Goal: Find specific page/section: Find specific page/section

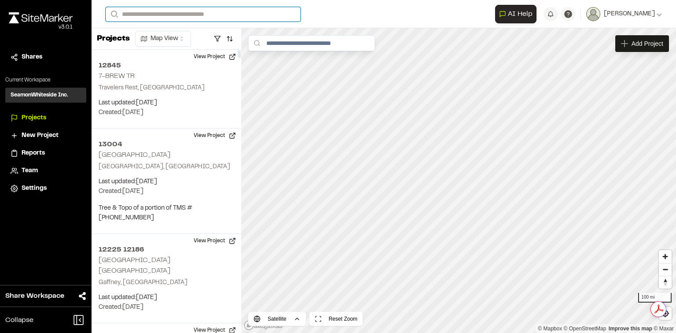
click at [156, 15] on input "Search" at bounding box center [203, 14] width 195 height 15
click at [187, 51] on p "[STREET_ADDRESS]" at bounding box center [175, 47] width 129 height 11
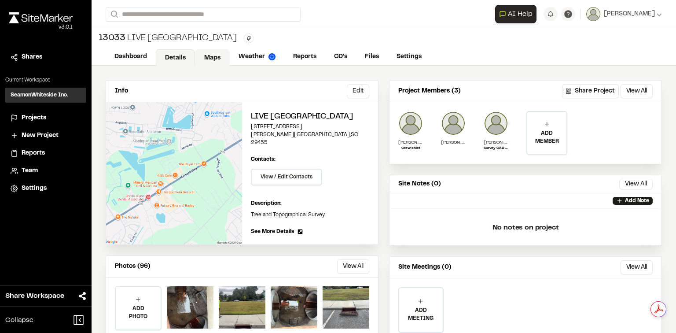
click at [209, 56] on link "Maps" at bounding box center [212, 57] width 35 height 17
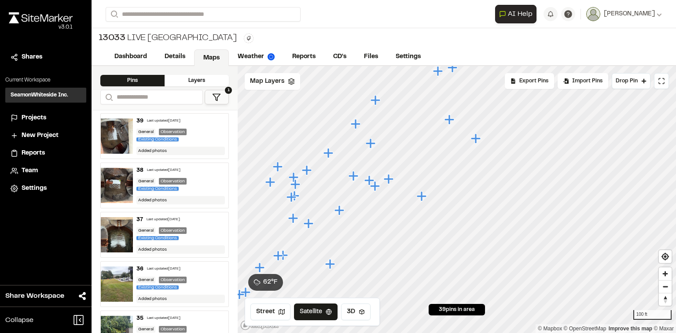
click at [422, 198] on icon "Map marker" at bounding box center [422, 196] width 10 height 10
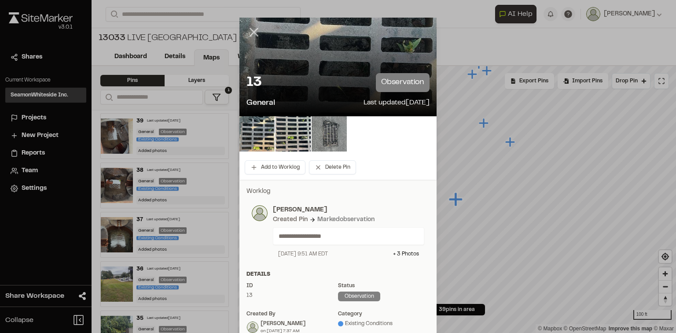
click at [251, 30] on icon at bounding box center [253, 32] width 15 height 15
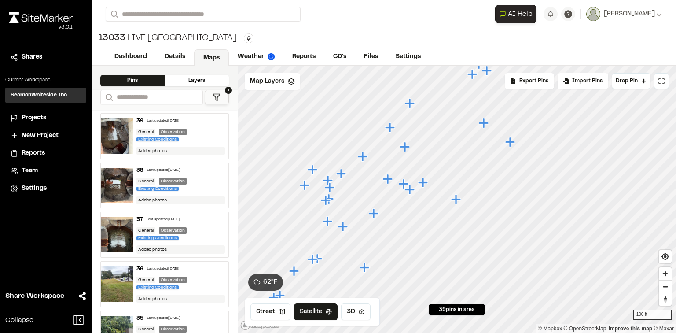
click at [424, 181] on icon "Map marker" at bounding box center [423, 182] width 10 height 10
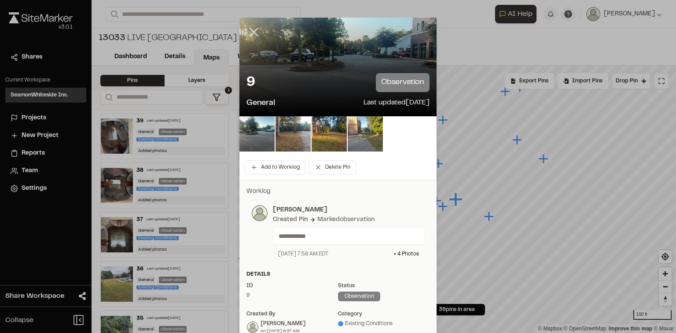
click at [252, 32] on icon at bounding box center [253, 32] width 15 height 15
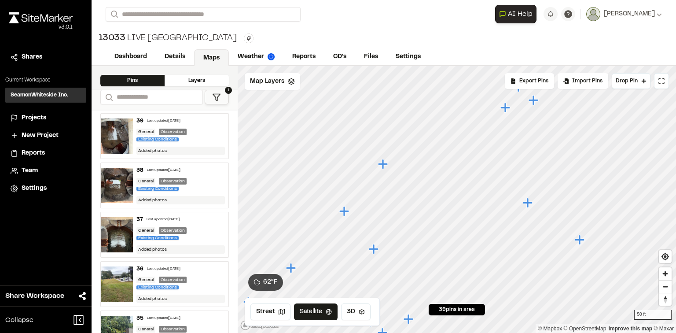
click at [383, 165] on icon "Map marker" at bounding box center [383, 164] width 10 height 10
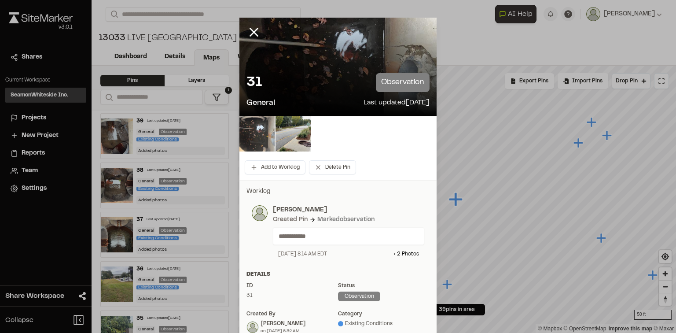
click at [252, 139] on img at bounding box center [256, 133] width 35 height 35
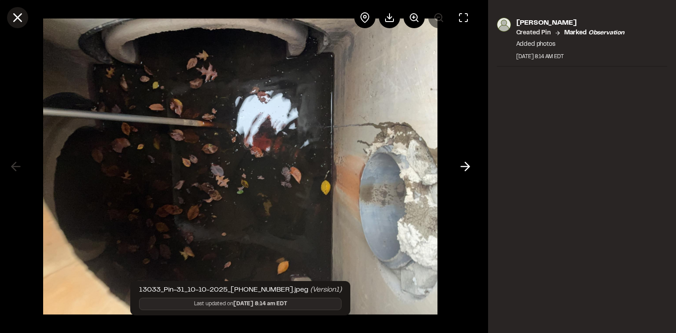
click at [19, 13] on icon at bounding box center [17, 17] width 15 height 15
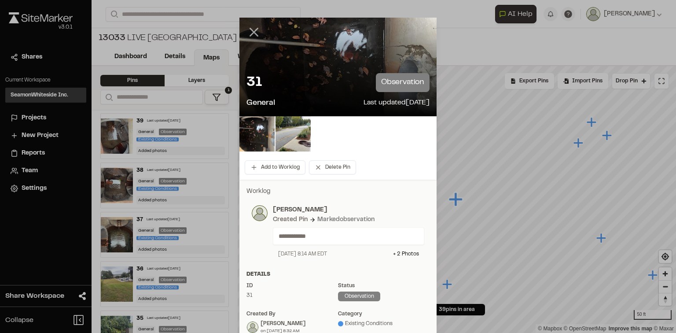
click at [256, 30] on icon at bounding box center [253, 32] width 15 height 15
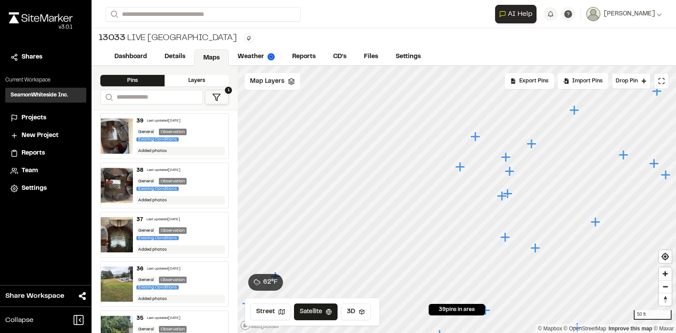
click at [522, 66] on div at bounding box center [457, 66] width 438 height 0
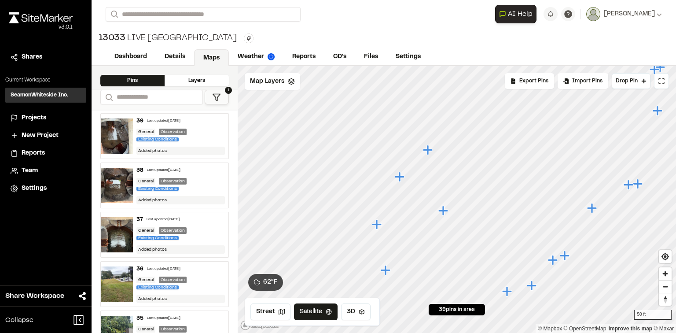
click at [375, 223] on icon "Map marker" at bounding box center [377, 224] width 10 height 10
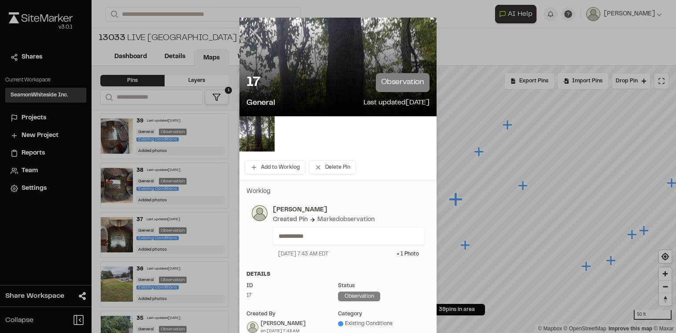
click at [251, 33] on line at bounding box center [253, 32] width 7 height 7
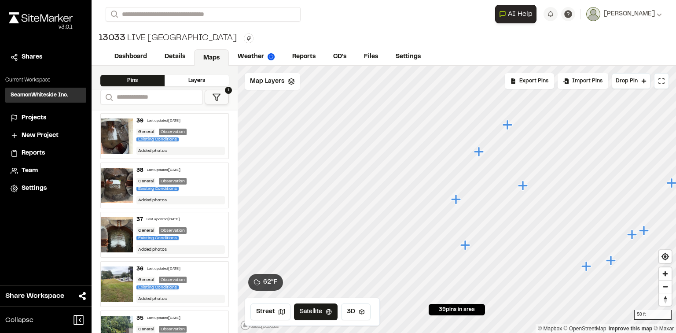
click at [479, 153] on icon "Map marker" at bounding box center [479, 151] width 10 height 10
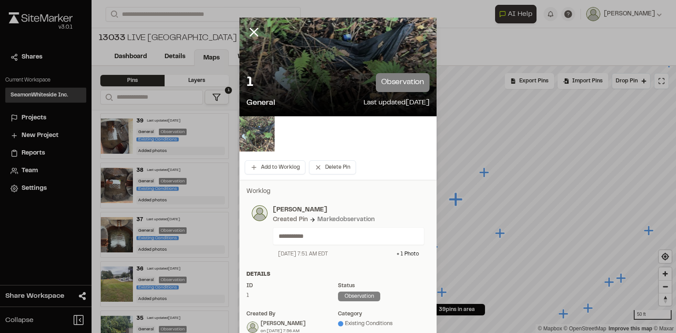
click at [260, 144] on img at bounding box center [256, 133] width 35 height 35
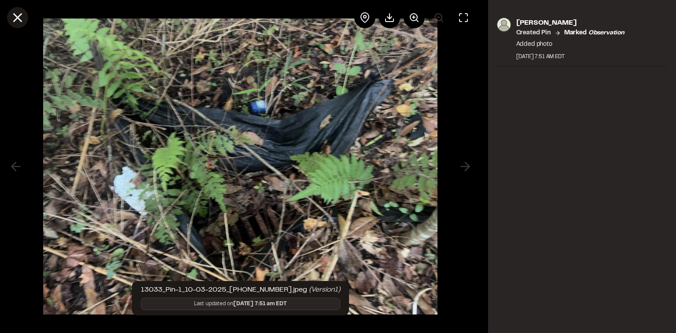
click at [16, 18] on icon at bounding box center [17, 17] width 15 height 15
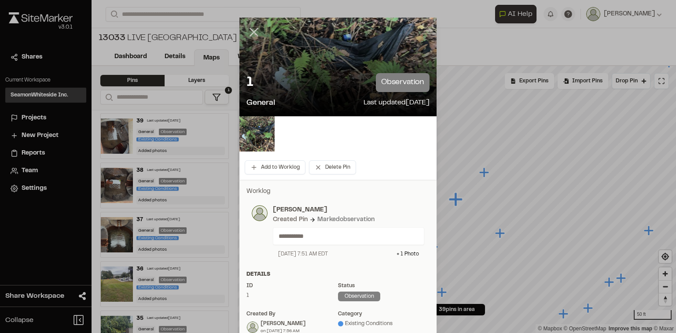
click at [256, 30] on icon at bounding box center [253, 32] width 15 height 15
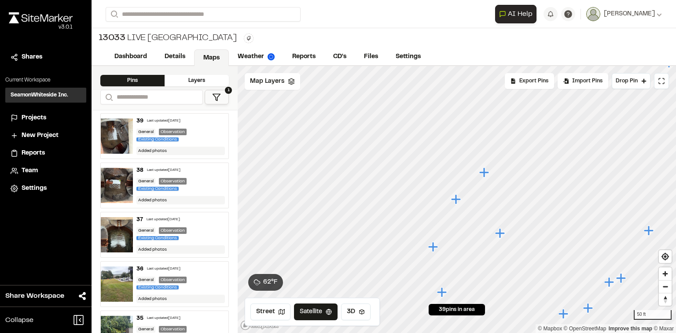
click at [200, 179] on div "General Observation Existing Conditions" at bounding box center [180, 185] width 89 height 15
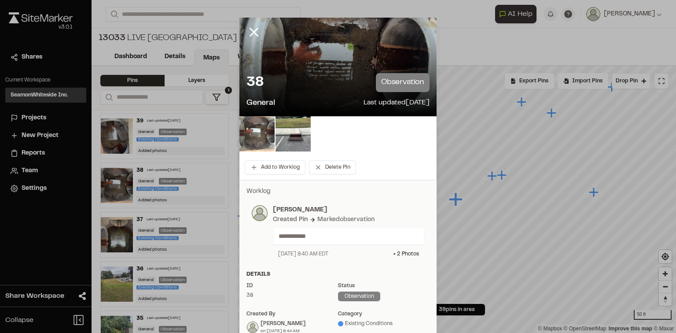
click at [255, 135] on img at bounding box center [256, 133] width 35 height 35
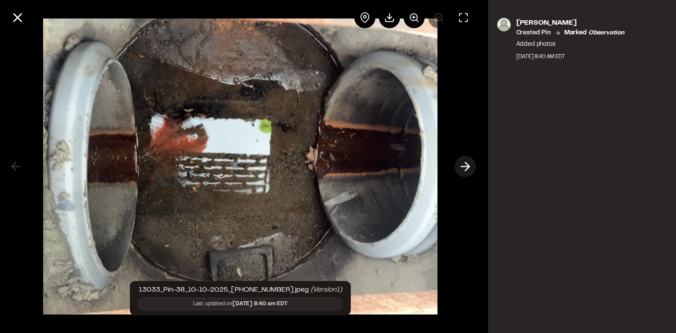
click at [468, 170] on icon at bounding box center [465, 166] width 14 height 15
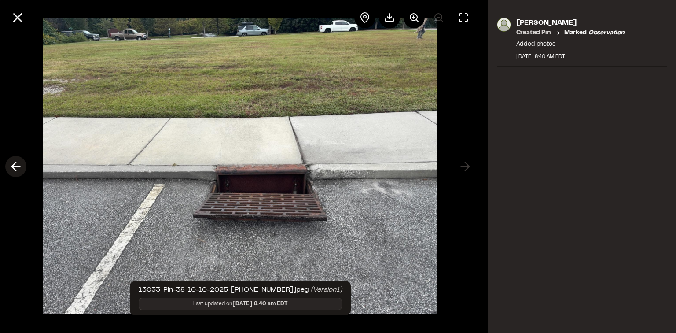
click at [18, 159] on icon at bounding box center [16, 166] width 14 height 15
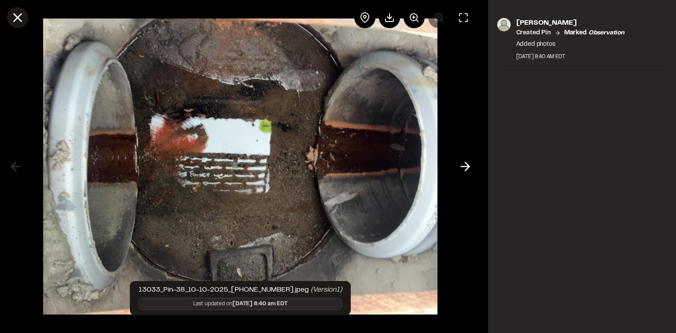
click at [18, 18] on icon at bounding box center [17, 17] width 15 height 15
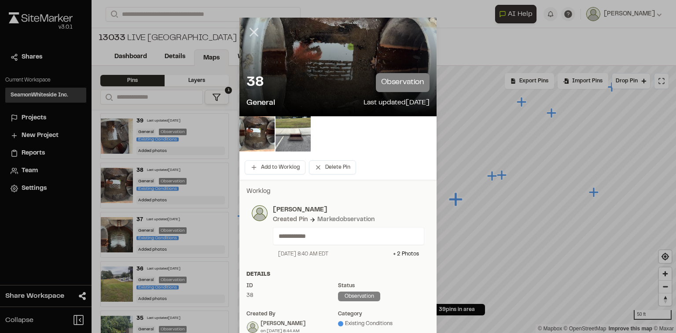
click at [255, 32] on icon at bounding box center [253, 32] width 15 height 15
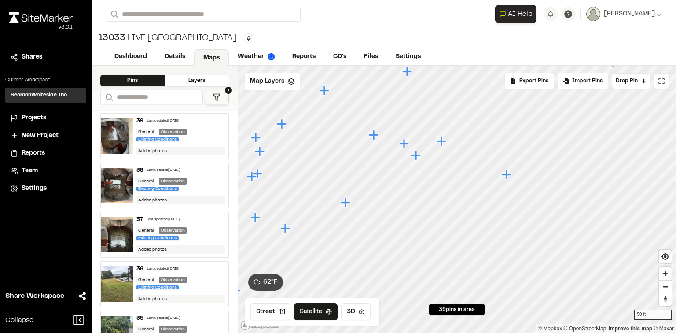
click at [414, 155] on icon "Map marker" at bounding box center [416, 155] width 10 height 10
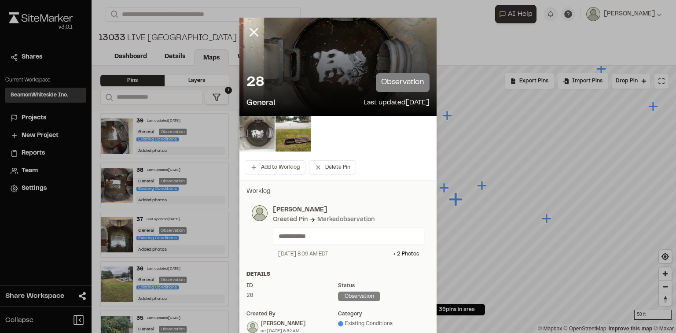
click at [259, 129] on img at bounding box center [256, 133] width 35 height 35
